Goal: Task Accomplishment & Management: Manage account settings

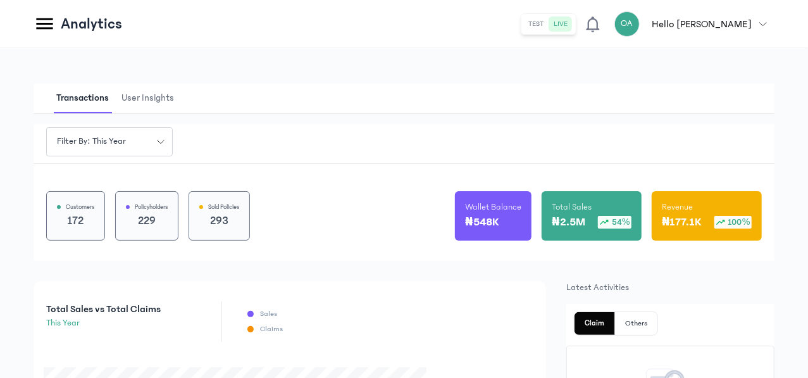
scroll to position [164, 0]
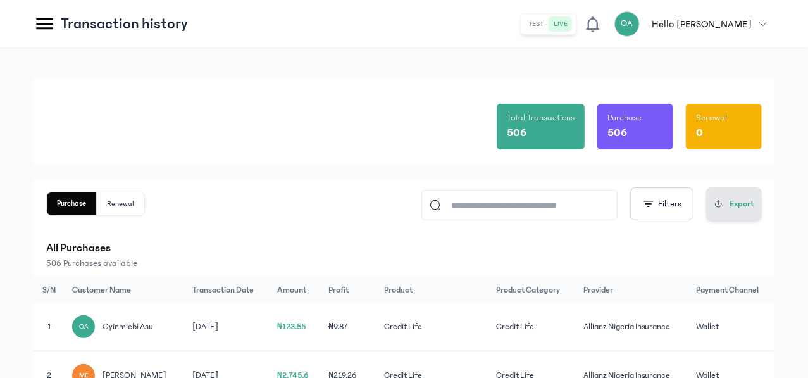
click at [751, 219] on button "Export" at bounding box center [734, 203] width 56 height 33
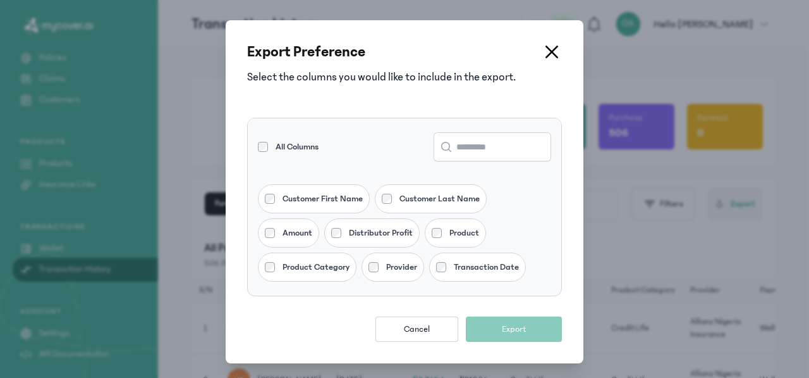
click at [319, 207] on div "Customer First Name" at bounding box center [314, 198] width 112 height 29
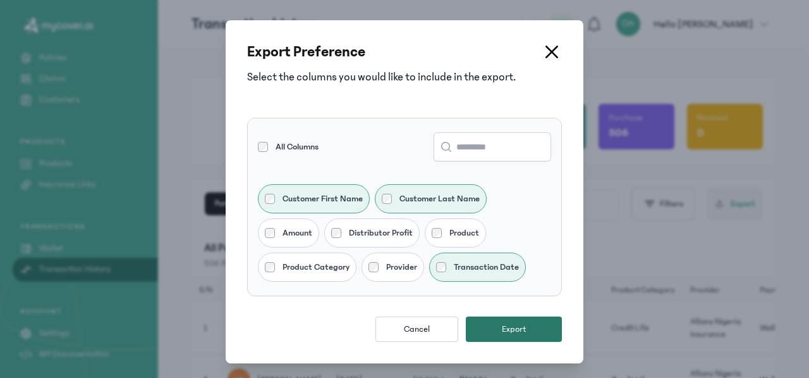
click at [496, 326] on button "Export" at bounding box center [514, 328] width 96 height 25
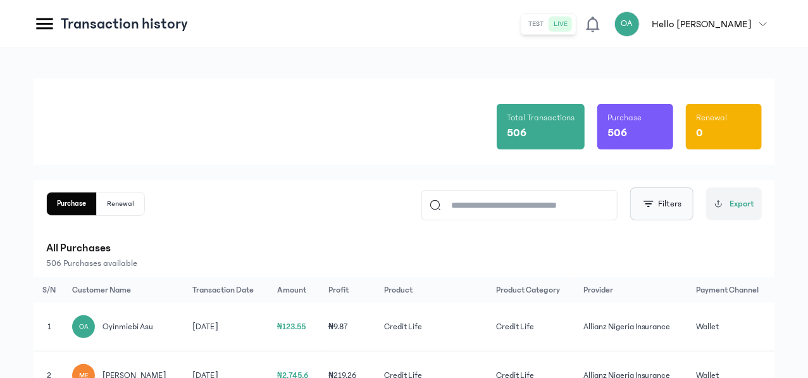
click at [673, 211] on button "Filters" at bounding box center [661, 203] width 63 height 33
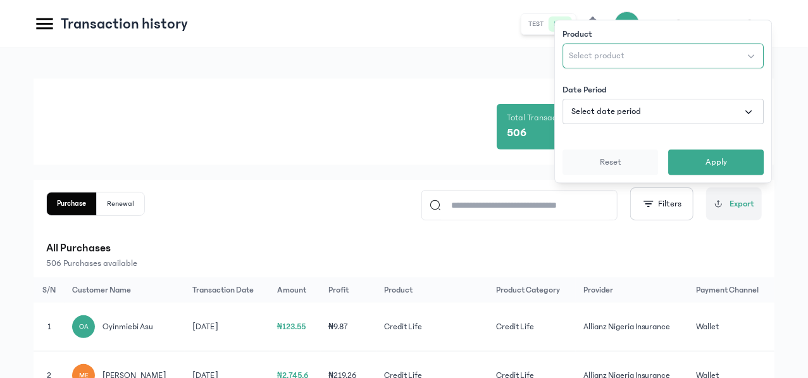
click at [627, 57] on button "Select product" at bounding box center [662, 55] width 201 height 25
click at [625, 119] on button "Select date period" at bounding box center [662, 111] width 201 height 25
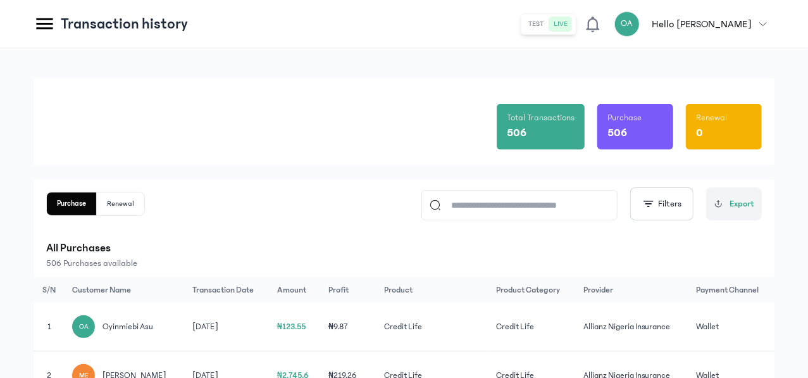
click at [415, 150] on div "Total Transactions 506 Purchase 506 Renewal 0" at bounding box center [403, 121] width 715 height 86
